Goal: Task Accomplishment & Management: Complete application form

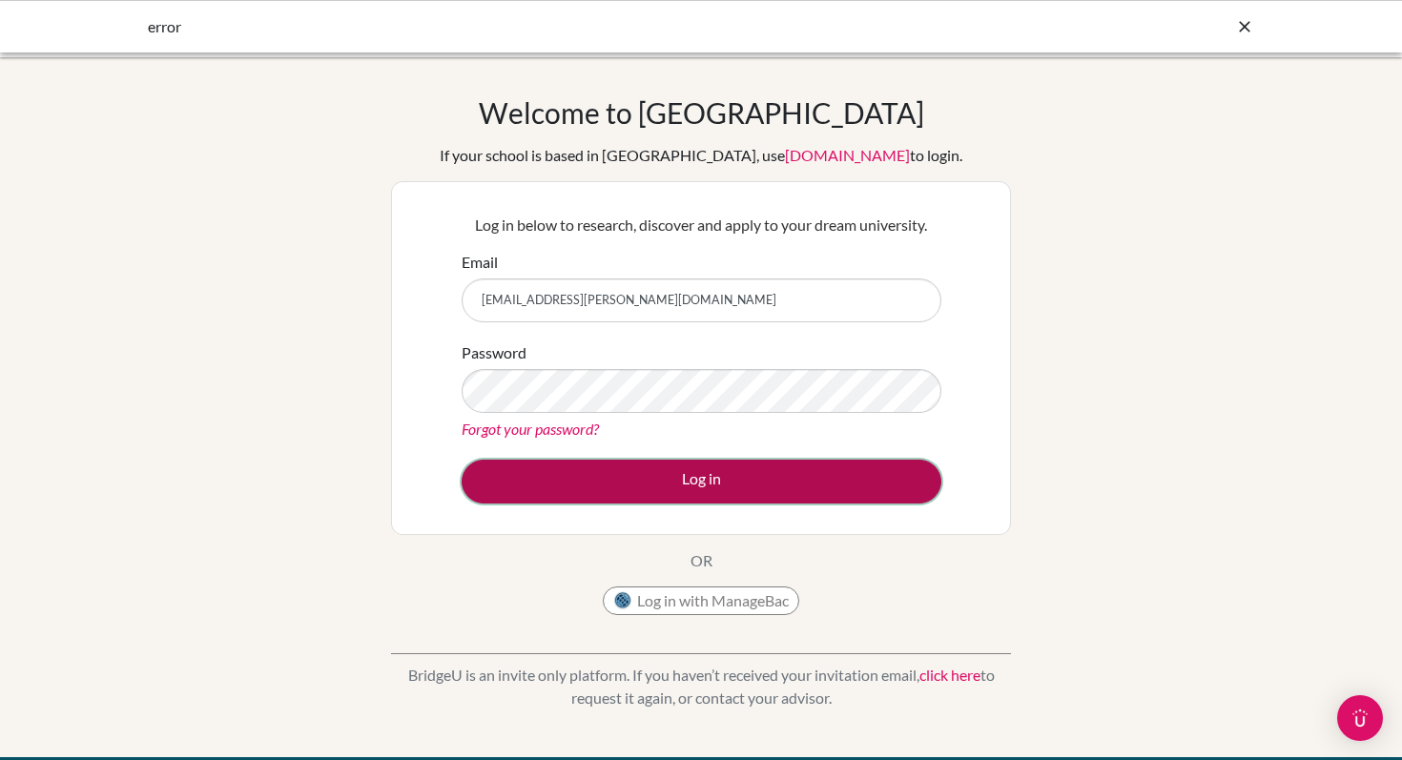
click at [745, 481] on button "Log in" at bounding box center [702, 482] width 480 height 44
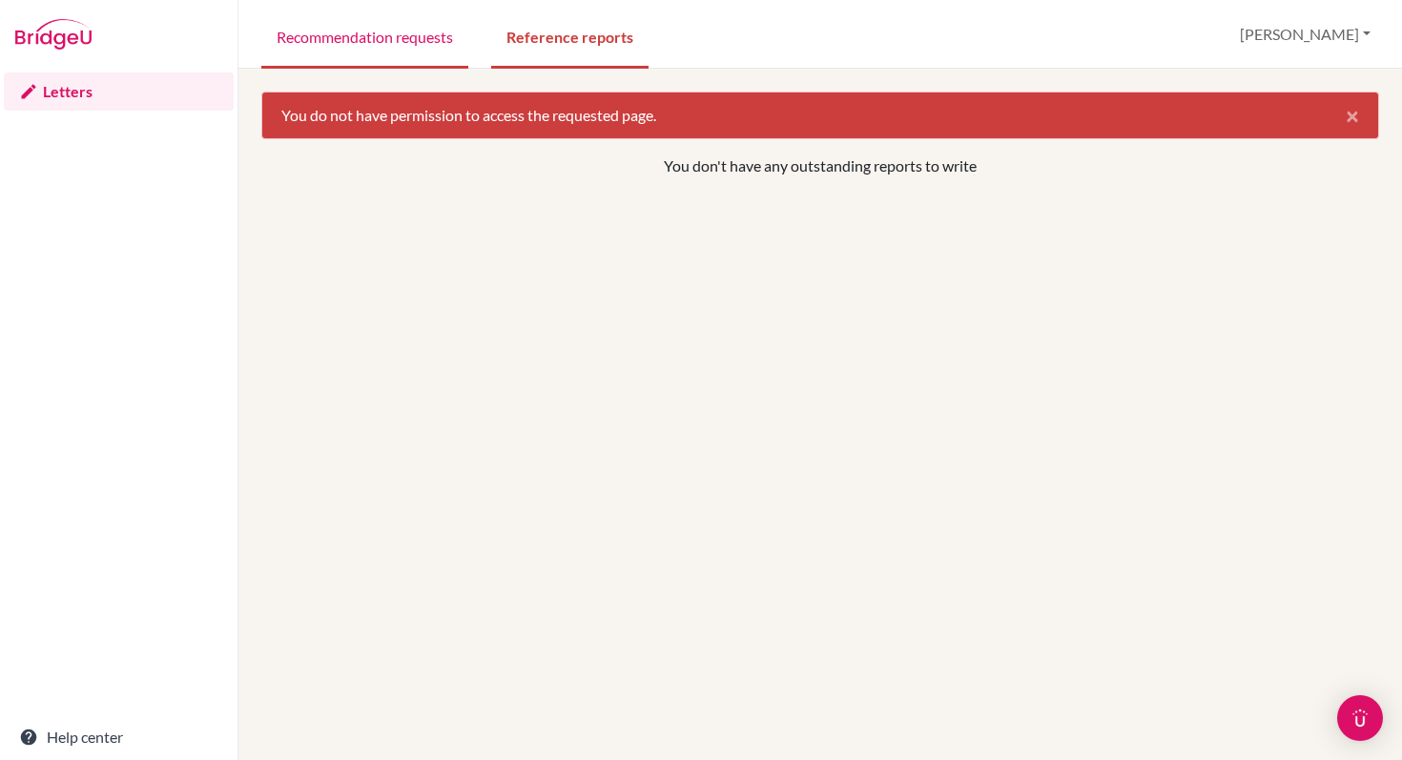
click at [440, 33] on link "Recommendation requests" at bounding box center [364, 36] width 207 height 66
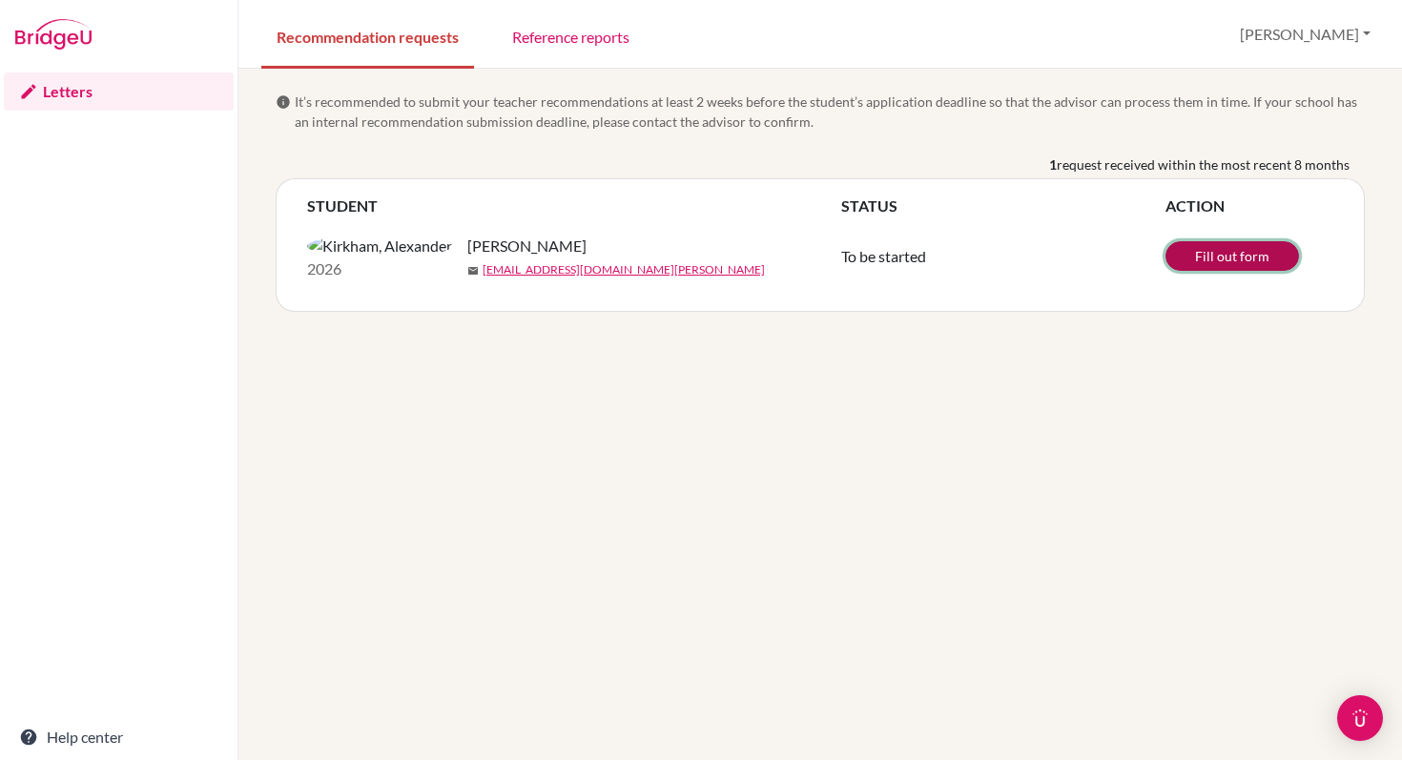
click at [1226, 266] on link "Fill out form" at bounding box center [1233, 256] width 134 height 30
click at [582, 34] on link "Reference reports" at bounding box center [571, 36] width 148 height 66
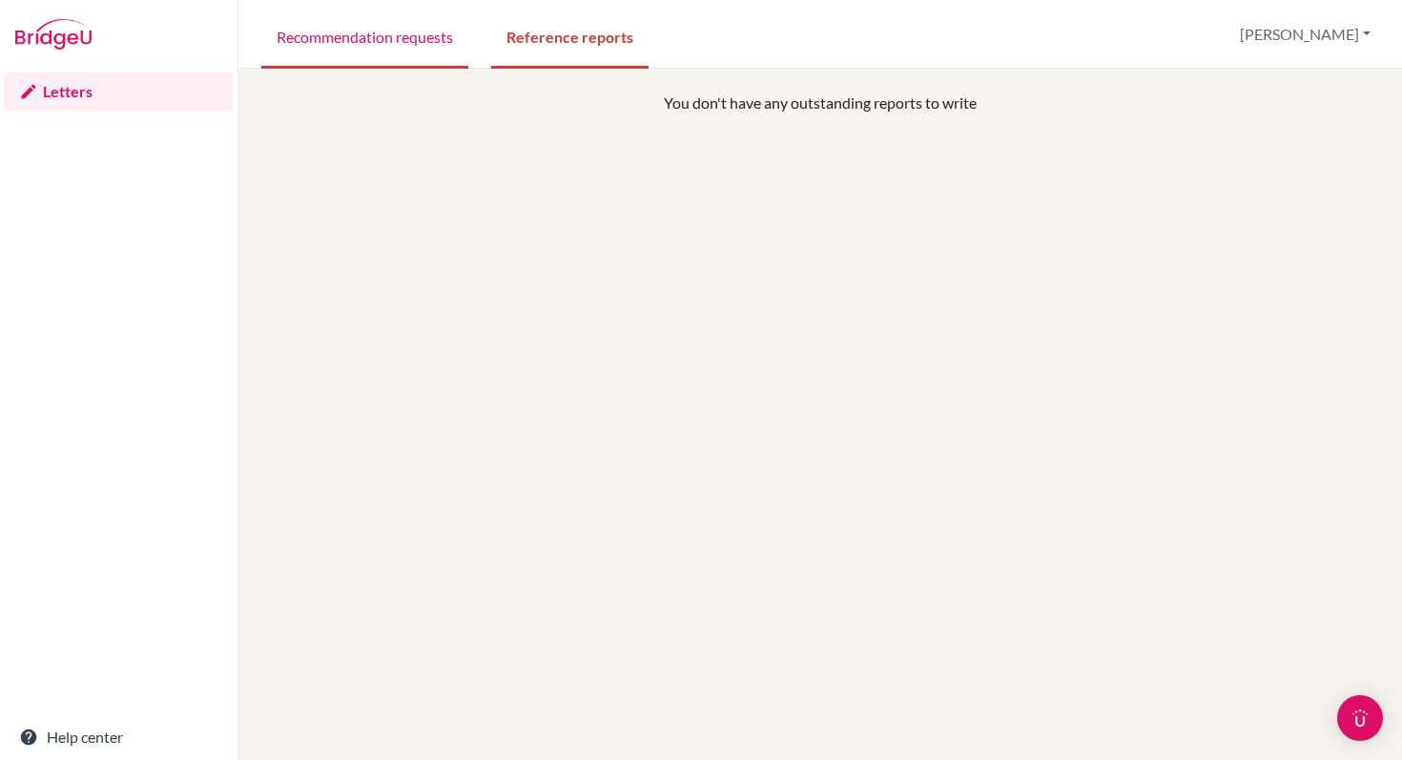
click at [406, 31] on link "Recommendation requests" at bounding box center [364, 36] width 207 height 66
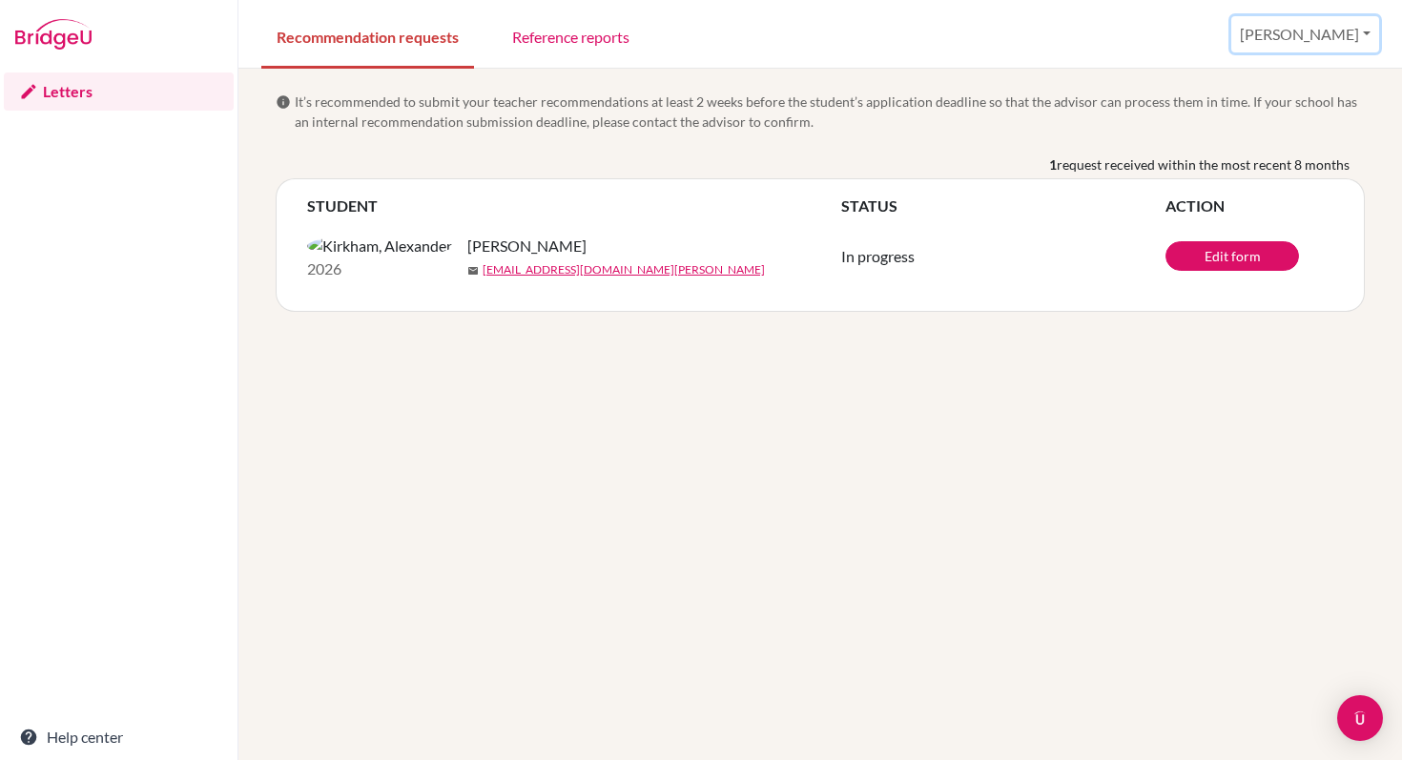
click at [1335, 41] on button "[PERSON_NAME]" at bounding box center [1306, 34] width 148 height 36
click at [1010, 529] on div "info It’s recommended to submit your teacher recommendations at least 2 weeks b…" at bounding box center [820, 415] width 1164 height 692
